Goal: Transaction & Acquisition: Purchase product/service

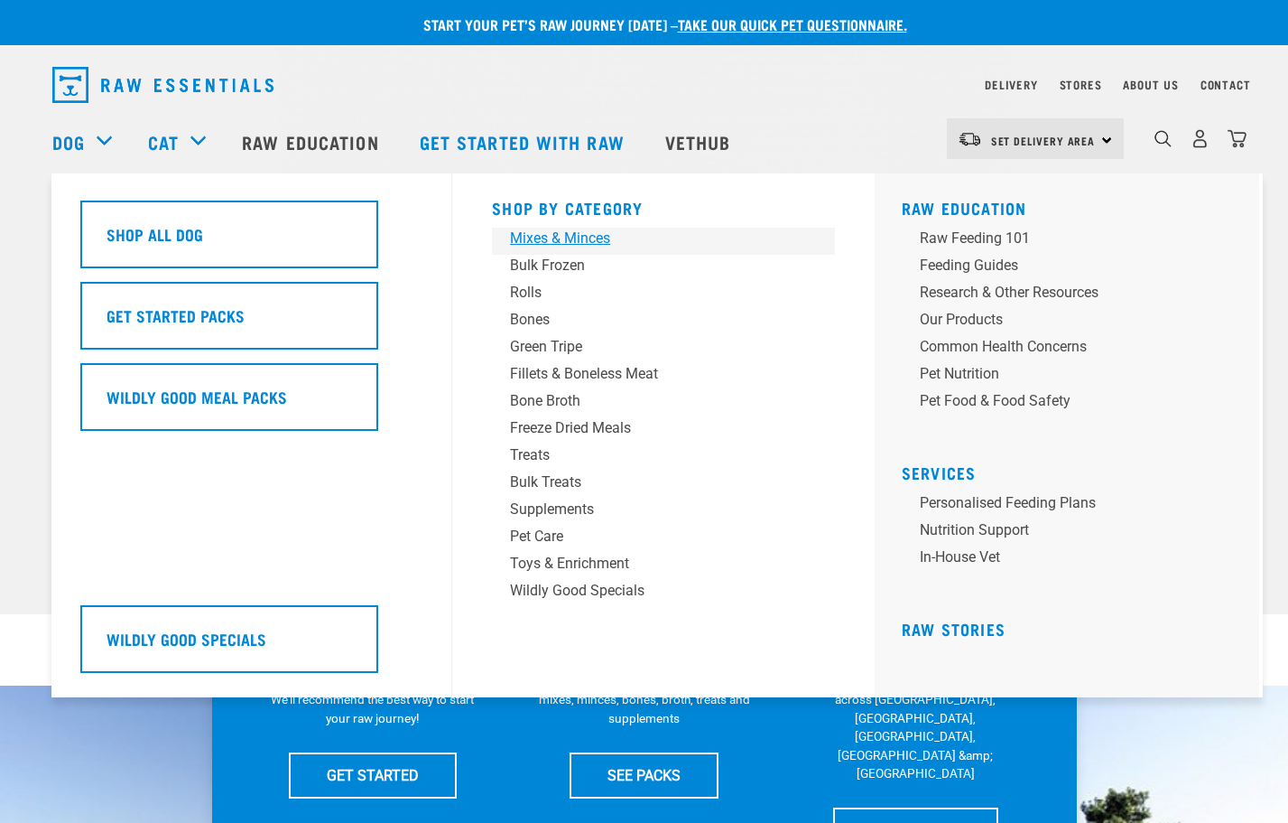
click at [559, 237] on div "Mixes & Minces" at bounding box center [651, 239] width 282 height 22
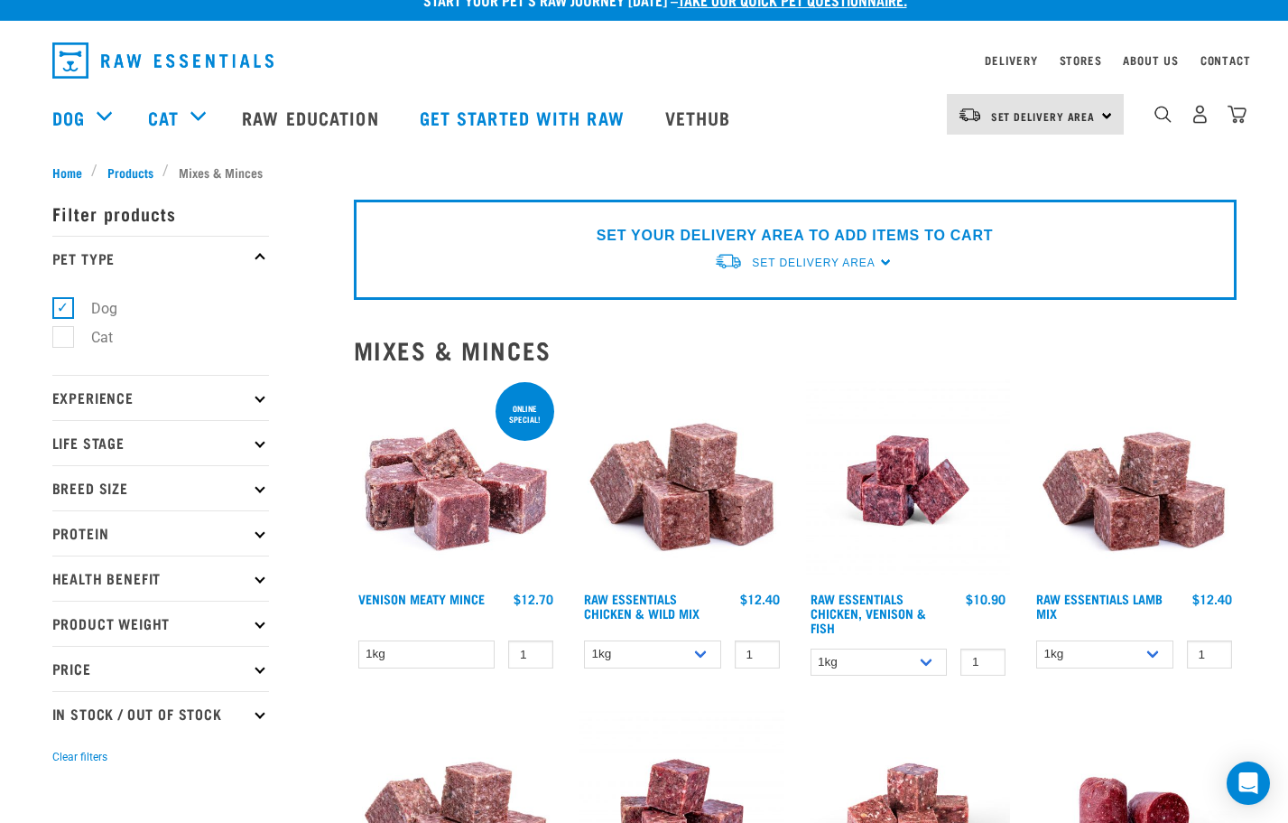
scroll to position [29, 0]
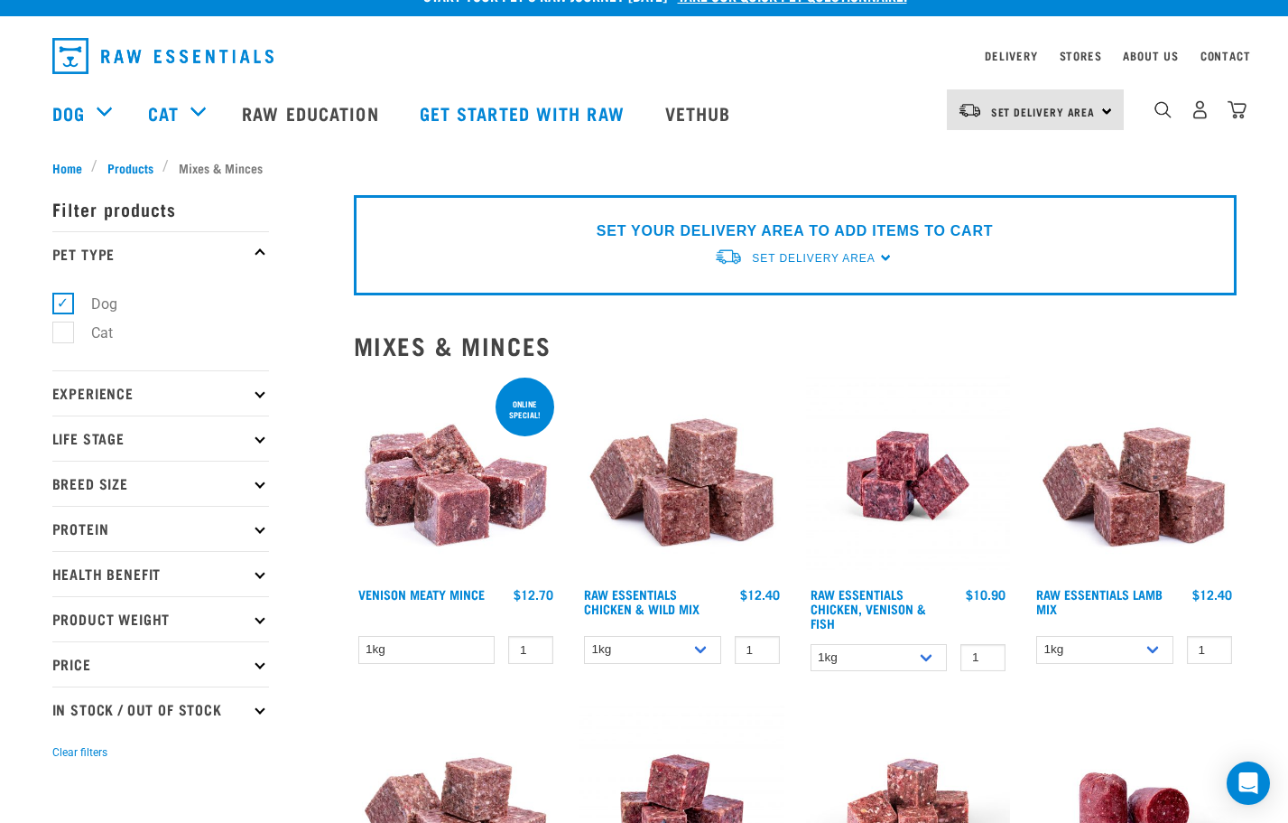
click at [900, 477] on img at bounding box center [908, 476] width 205 height 205
